Goal: Information Seeking & Learning: Understand process/instructions

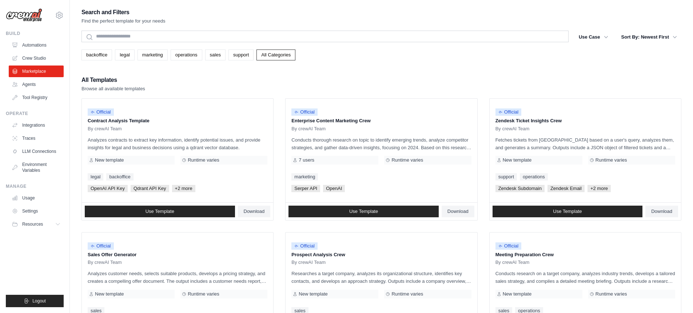
scroll to position [361, 0]
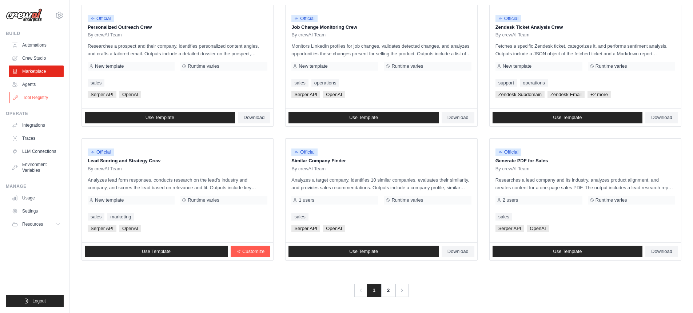
click at [33, 95] on link "Tool Registry" at bounding box center [36, 98] width 55 height 12
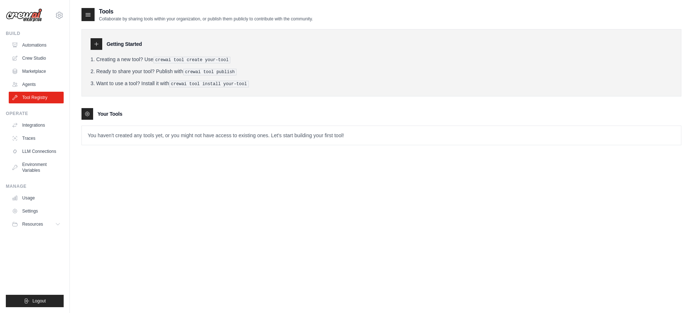
click at [94, 44] on icon at bounding box center [97, 44] width 6 height 6
click at [88, 10] on div at bounding box center [88, 14] width 13 height 13
click at [87, 16] on icon at bounding box center [87, 14] width 7 height 7
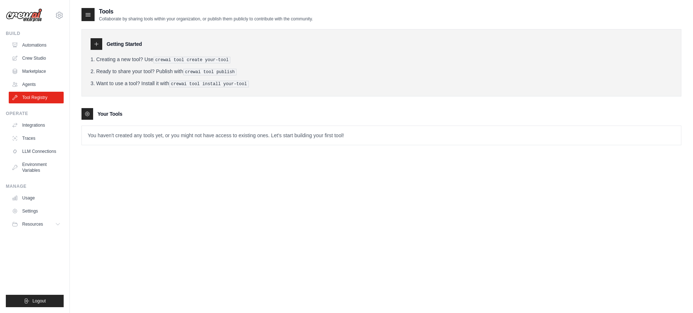
click at [84, 113] on icon at bounding box center [87, 114] width 6 height 6
click at [182, 112] on div "Your Tools" at bounding box center [382, 114] width 600 height 12
click at [24, 208] on link "Settings" at bounding box center [36, 211] width 55 height 12
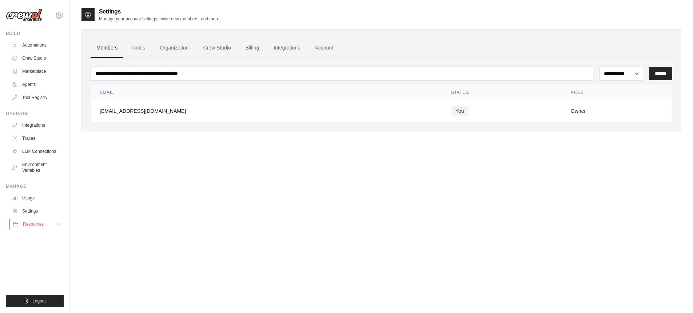
click at [28, 223] on span "Resources" at bounding box center [33, 224] width 21 height 6
click at [25, 211] on link "Settings" at bounding box center [36, 211] width 55 height 12
click at [29, 198] on link "Usage" at bounding box center [36, 198] width 55 height 12
click at [34, 161] on link "Environment Variables" at bounding box center [36, 167] width 55 height 17
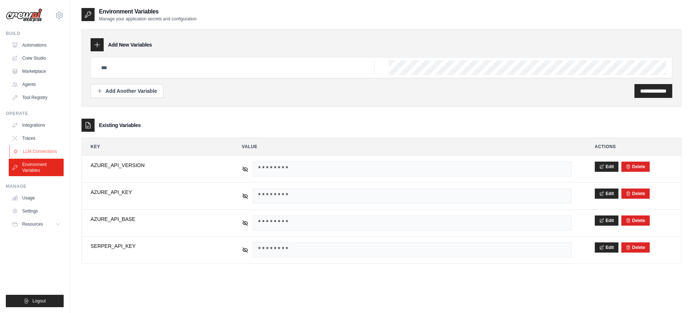
click at [37, 152] on link "LLM Connections" at bounding box center [36, 152] width 55 height 12
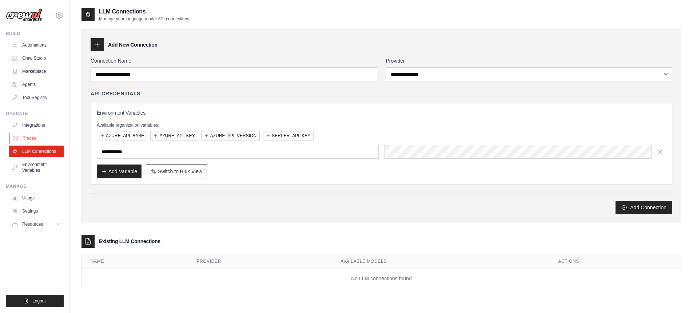
click at [33, 137] on link "Traces" at bounding box center [36, 138] width 55 height 12
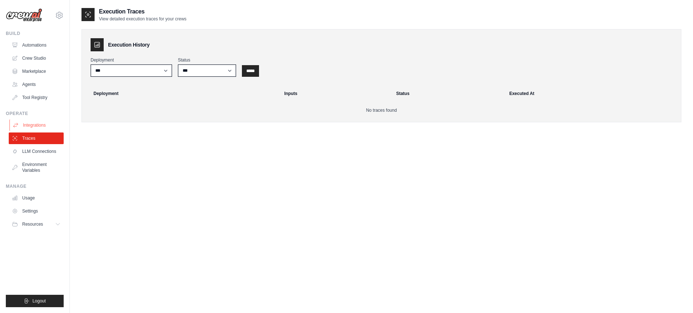
click at [31, 120] on link "Integrations" at bounding box center [36, 125] width 55 height 12
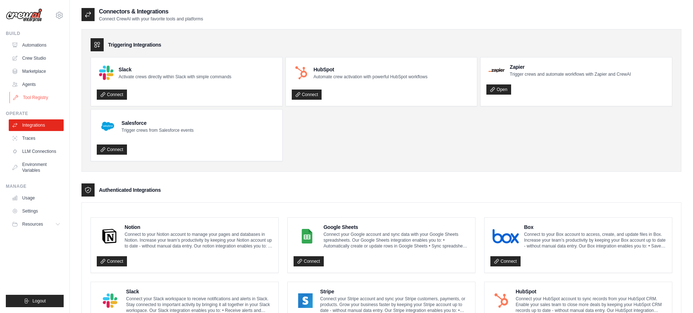
click at [35, 99] on link "Tool Registry" at bounding box center [36, 98] width 55 height 12
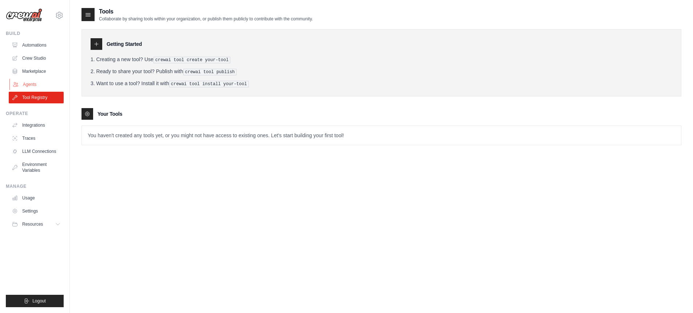
click at [31, 86] on link "Agents" at bounding box center [36, 85] width 55 height 12
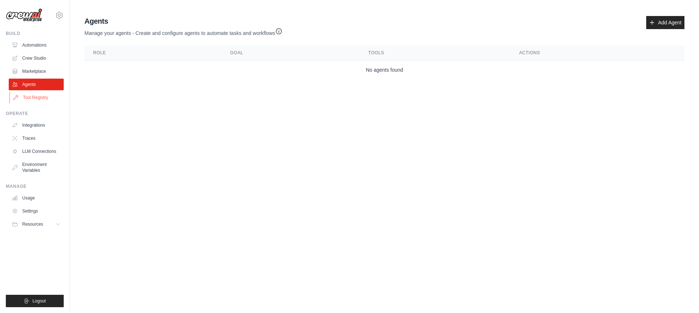
click at [33, 99] on link "Tool Registry" at bounding box center [36, 98] width 55 height 12
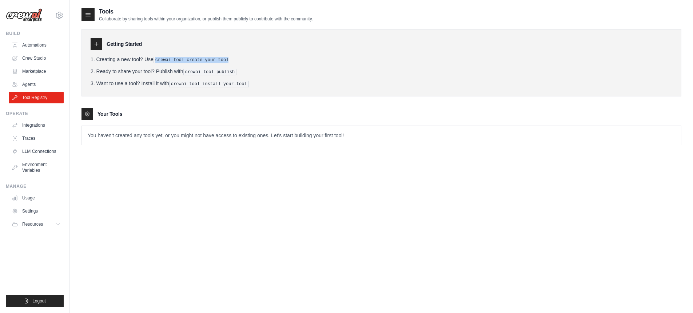
drag, startPoint x: 157, startPoint y: 60, endPoint x: 257, endPoint y: 59, distance: 99.7
click at [257, 59] on li "Creating a new tool? Use crewai tool create your-tool" at bounding box center [382, 60] width 582 height 8
click at [34, 83] on link "Agents" at bounding box center [36, 85] width 55 height 12
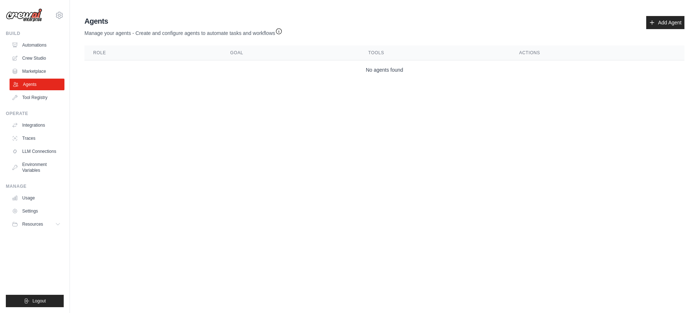
click at [27, 89] on link "Agents" at bounding box center [36, 85] width 55 height 12
click at [31, 96] on link "Tool Registry" at bounding box center [36, 98] width 55 height 12
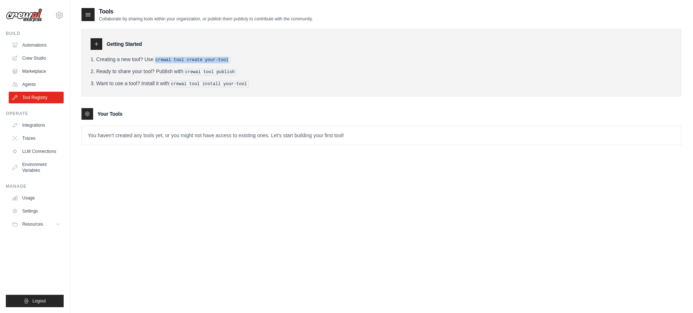
drag, startPoint x: 157, startPoint y: 57, endPoint x: 234, endPoint y: 59, distance: 77.2
click at [234, 59] on li "Creating a new tool? Use crewai tool create your-tool" at bounding box center [382, 60] width 582 height 8
copy pre "crewai tool create your-tool"
